Goal: Information Seeking & Learning: Learn about a topic

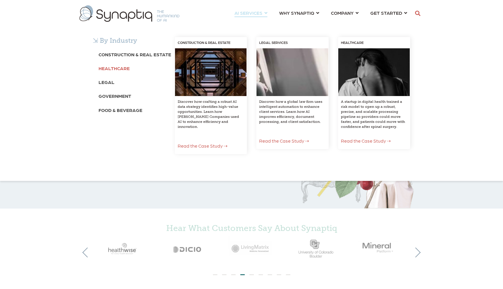
click at [120, 69] on b "Healthcare" at bounding box center [114, 68] width 31 height 6
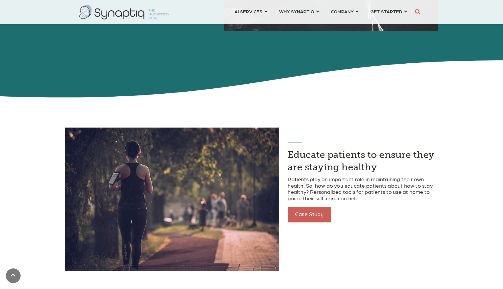
scroll to position [531, 0]
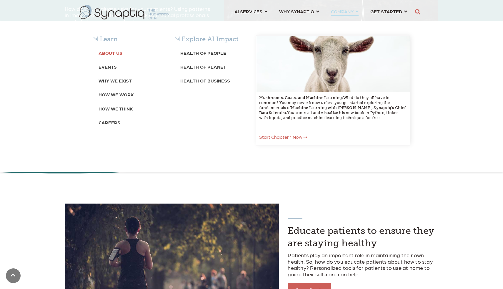
click at [109, 52] on b "About Us" at bounding box center [111, 53] width 24 height 6
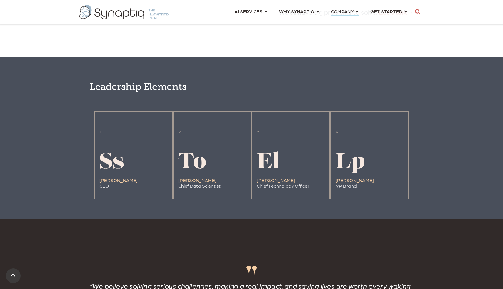
scroll to position [1235, 0]
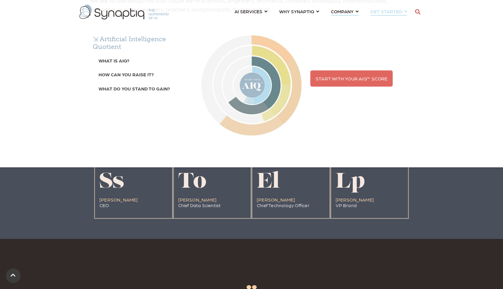
click at [327, 81] on span "Start With Your AIQ™ Score" at bounding box center [352, 79] width 72 height 6
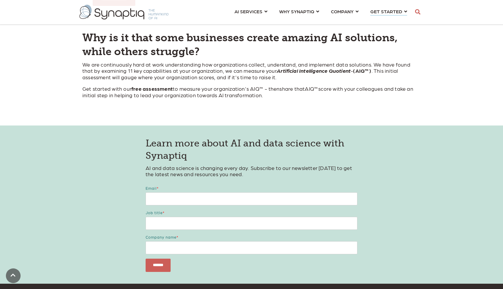
scroll to position [353, 0]
